Goal: Navigation & Orientation: Find specific page/section

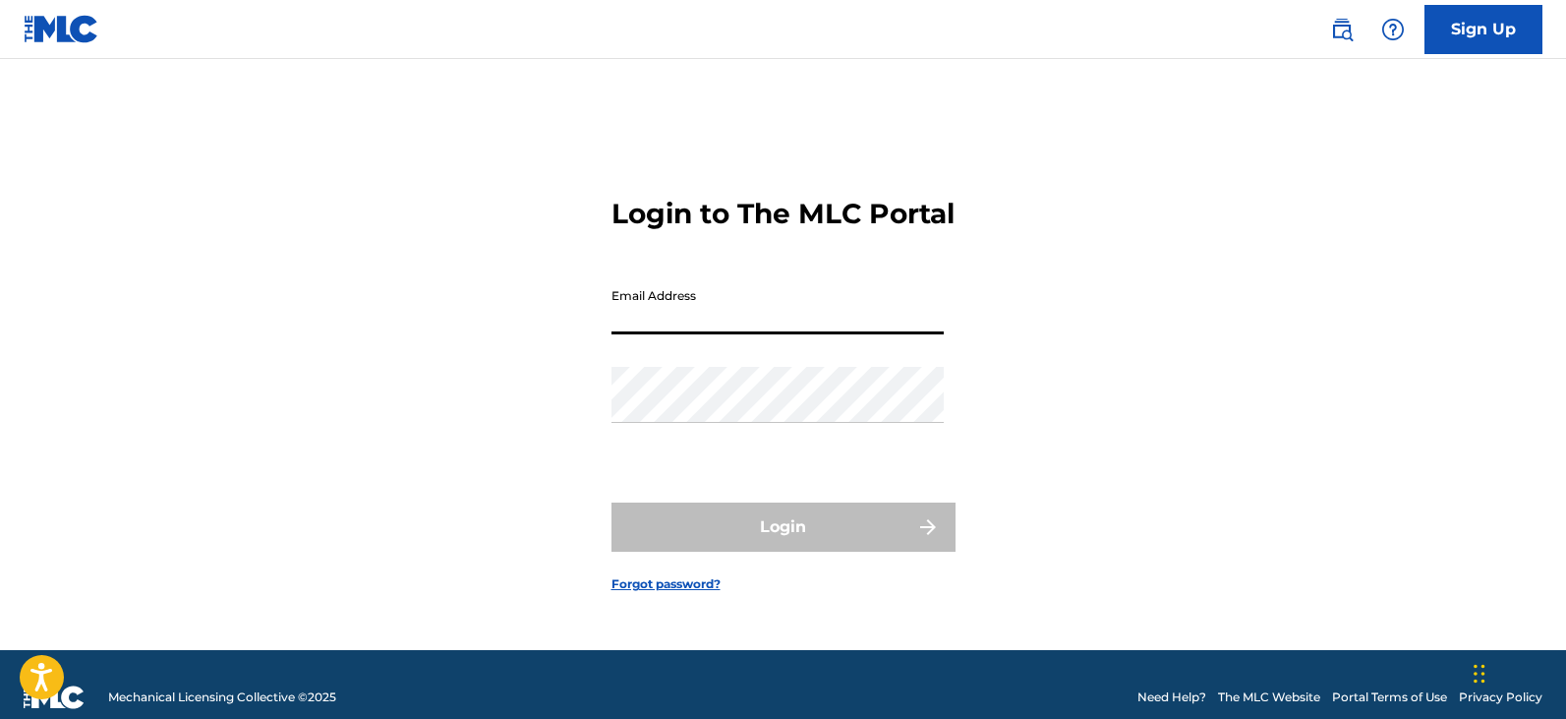
click at [662, 334] on input "Email Address" at bounding box center [777, 306] width 332 height 56
type input "[EMAIL_ADDRESS][DOMAIN_NAME]"
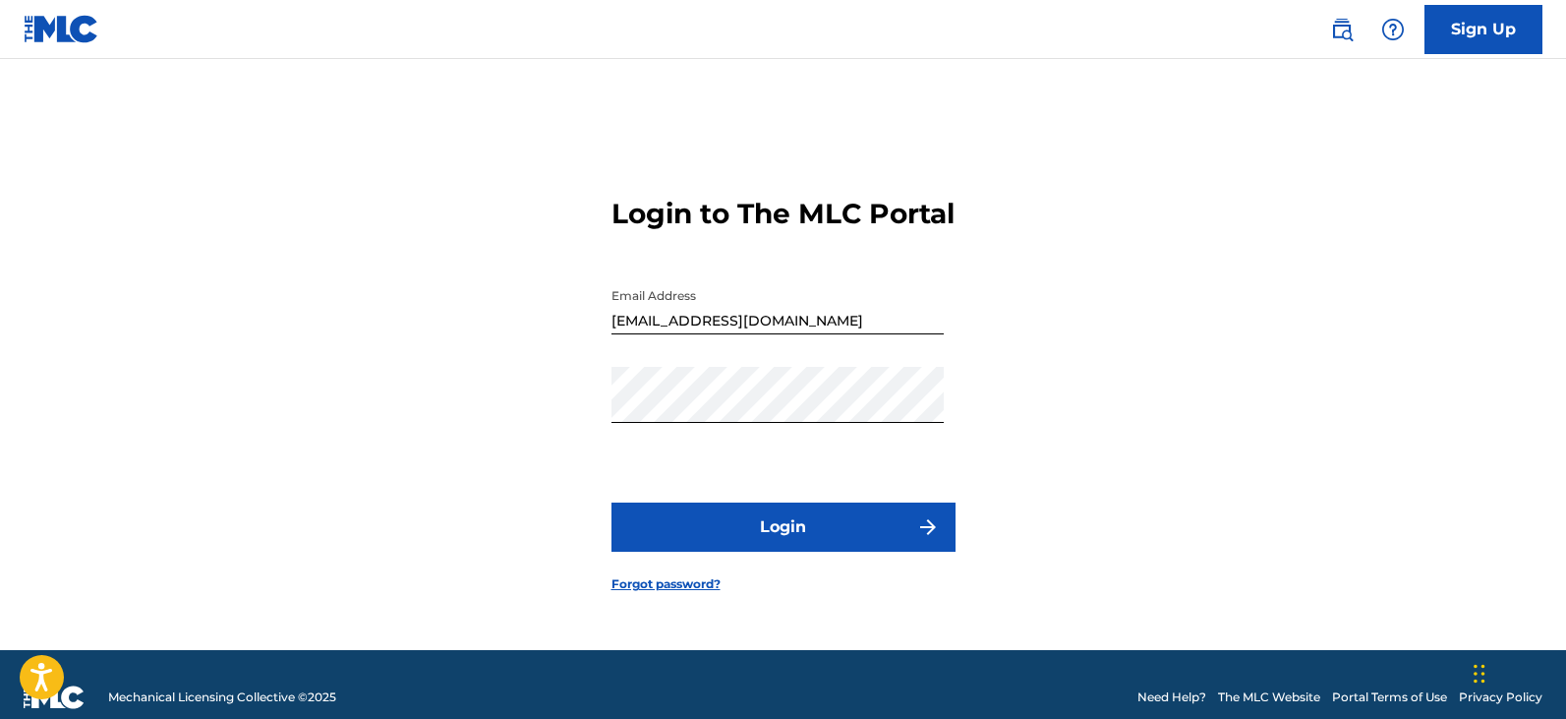
click at [926, 539] on img "submit" at bounding box center [928, 527] width 24 height 24
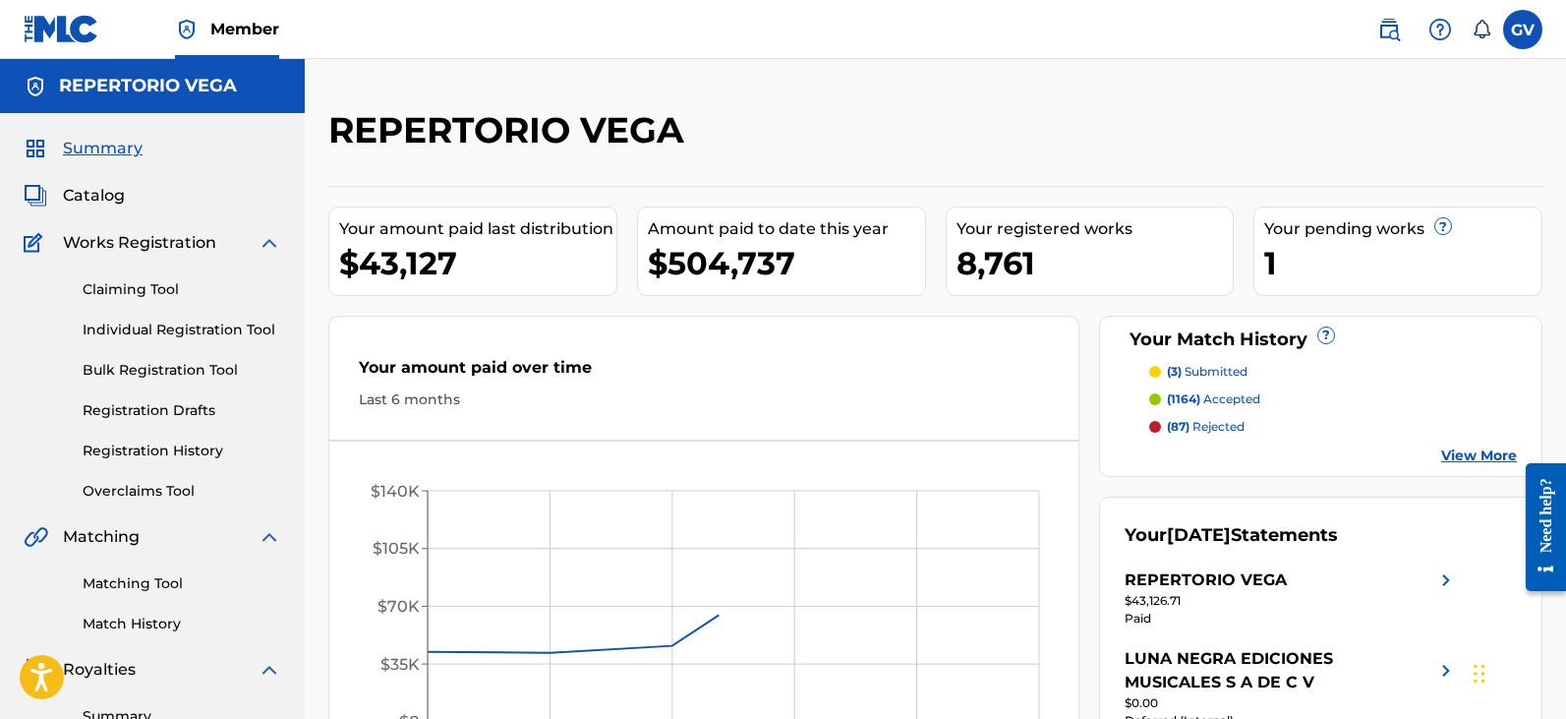
click at [93, 190] on span "Catalog" at bounding box center [94, 196] width 62 height 24
